Goal: Transaction & Acquisition: Purchase product/service

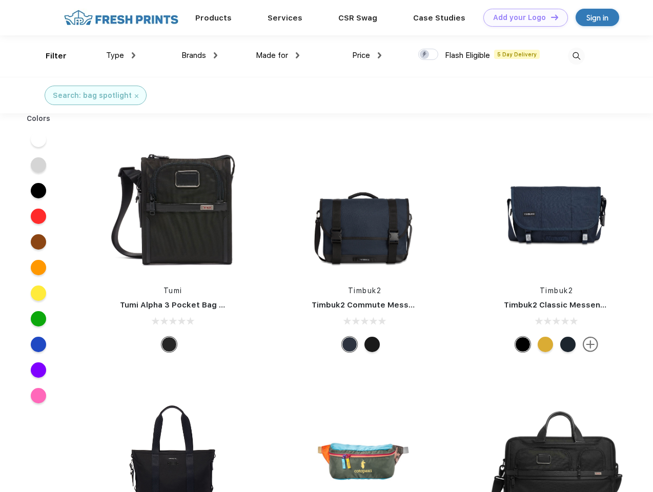
click at [522, 17] on link "Add your Logo Design Tool" at bounding box center [525, 18] width 85 height 18
click at [0, 0] on div "Design Tool" at bounding box center [0, 0] width 0 height 0
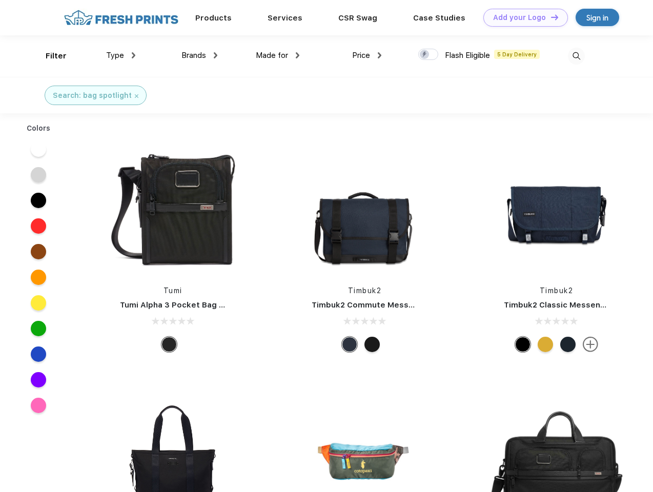
click at [550, 17] on link "Add your Logo Design Tool" at bounding box center [525, 18] width 85 height 18
click at [49, 56] on div "Filter" at bounding box center [56, 56] width 21 height 12
click at [121, 55] on span "Type" at bounding box center [115, 55] width 18 height 9
click at [199, 55] on span "Brands" at bounding box center [193, 55] width 25 height 9
click at [278, 55] on span "Made for" at bounding box center [272, 55] width 32 height 9
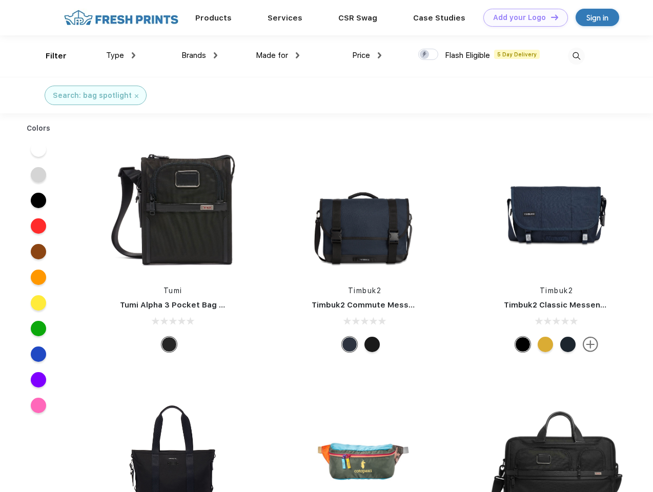
click at [367, 55] on span "Price" at bounding box center [361, 55] width 18 height 9
click at [428, 55] on div at bounding box center [428, 54] width 20 height 11
click at [425, 55] on input "checkbox" at bounding box center [421, 51] width 7 height 7
click at [576, 56] on img at bounding box center [576, 56] width 17 height 17
